Goal: Information Seeking & Learning: Stay updated

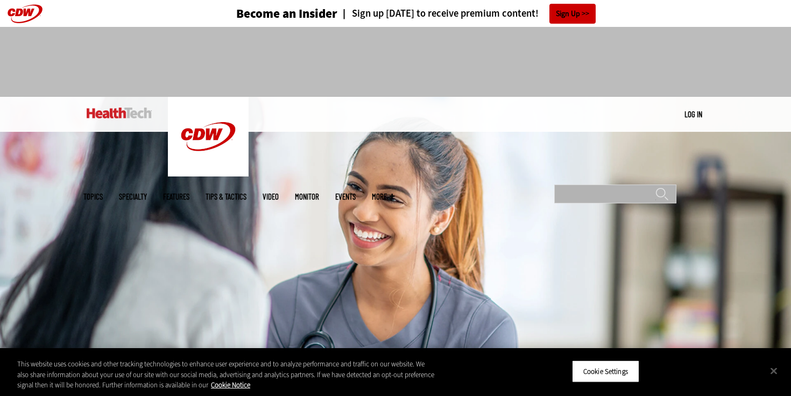
click at [606, 184] on input "Search" at bounding box center [615, 193] width 122 height 19
click at [594, 184] on input "Search" at bounding box center [615, 193] width 122 height 19
type input "**********"
click at [655, 187] on input "******" at bounding box center [661, 198] width 13 height 22
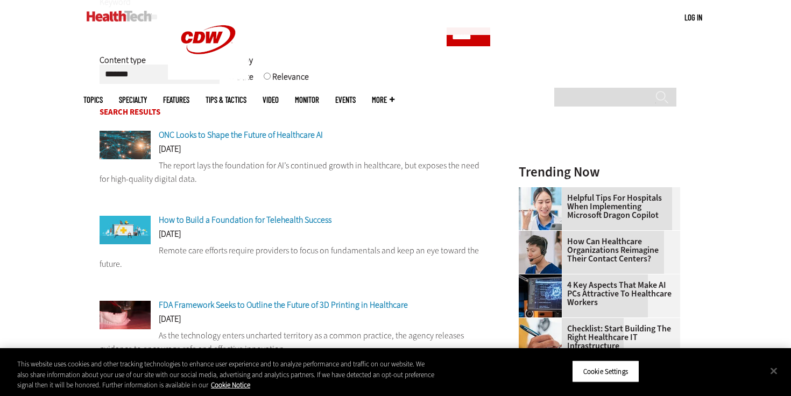
scroll to position [186, 0]
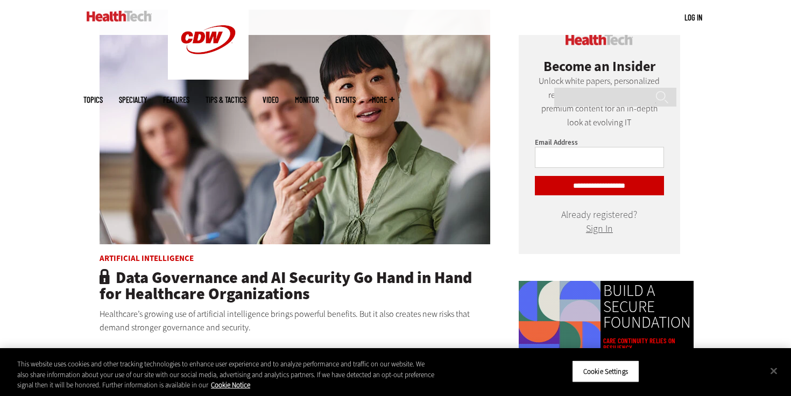
scroll to position [600, 0]
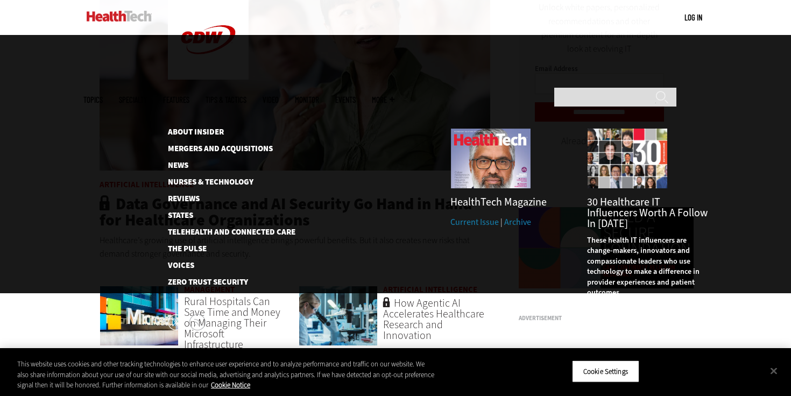
click at [394, 96] on span "More" at bounding box center [383, 100] width 23 height 8
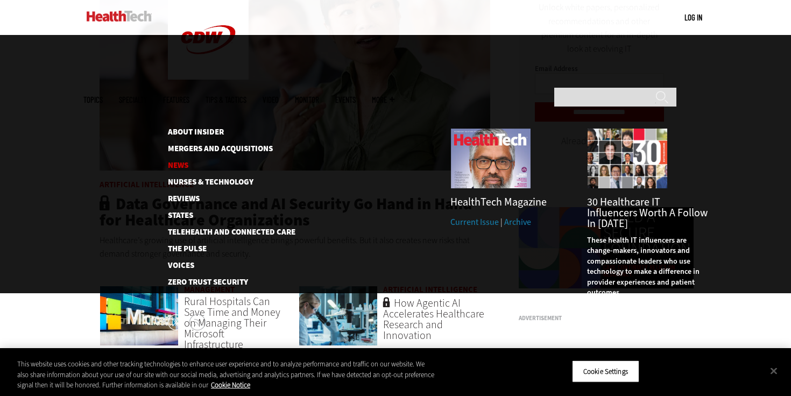
click at [173, 161] on link "News" at bounding box center [223, 165] width 110 height 8
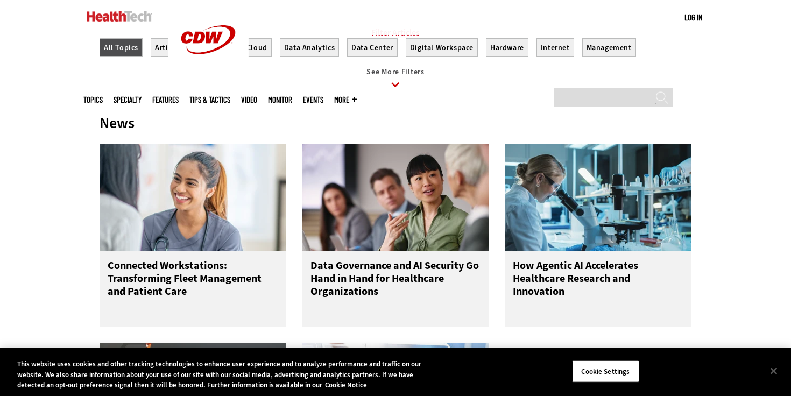
scroll to position [452, 0]
click at [398, 86] on icon at bounding box center [395, 84] width 25 height 25
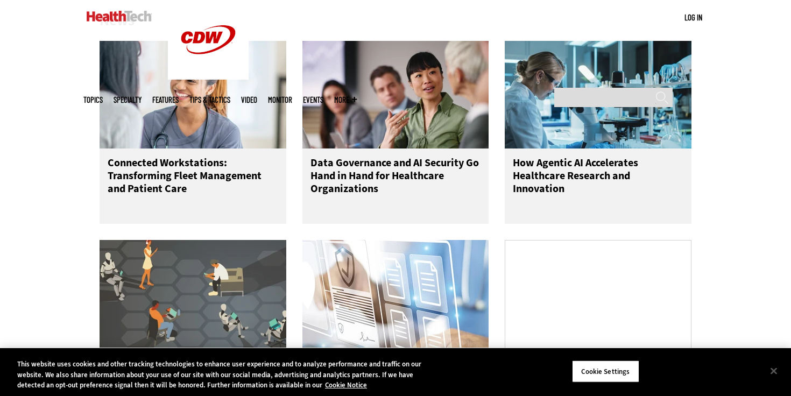
scroll to position [602, 0]
